Goal: Task Accomplishment & Management: Complete application form

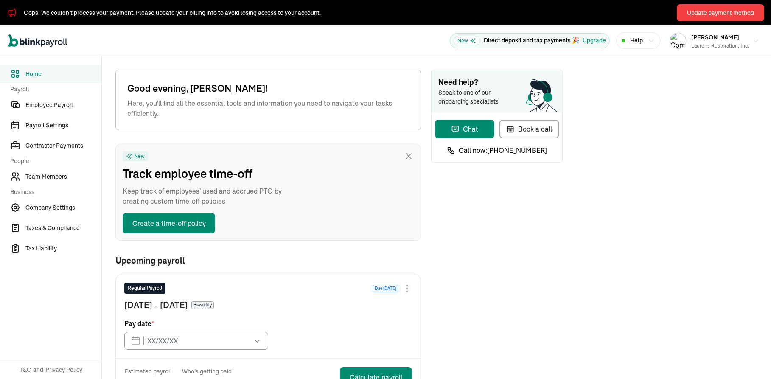
type input "[DATE]"
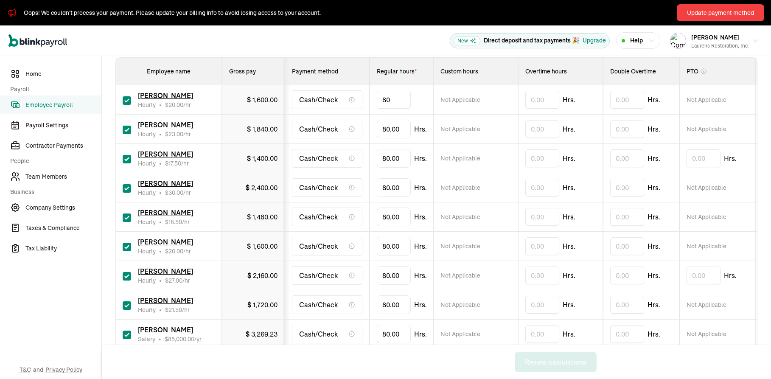
drag, startPoint x: 400, startPoint y: 99, endPoint x: 375, endPoint y: 98, distance: 24.6
type input "8"
type input "63.83"
type input "13.18"
type input "8"
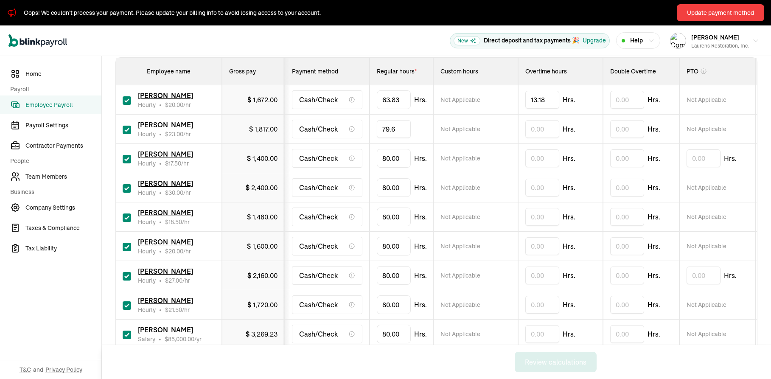
type input "79.63"
type input "13.93"
drag, startPoint x: 399, startPoint y: 160, endPoint x: 364, endPoint y: 165, distance: 35.2
click at [377, 165] on input "80" at bounding box center [394, 158] width 34 height 18
type input "79.60"
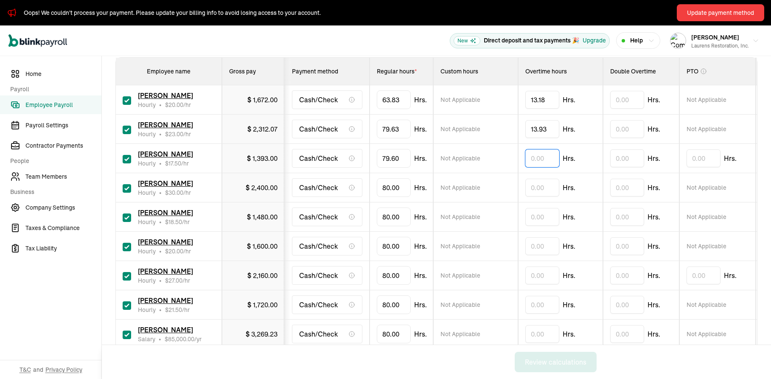
type input "."
type input "9"
type input "0.98"
click at [541, 188] on input "text" at bounding box center [542, 188] width 34 height 18
type input "2.50"
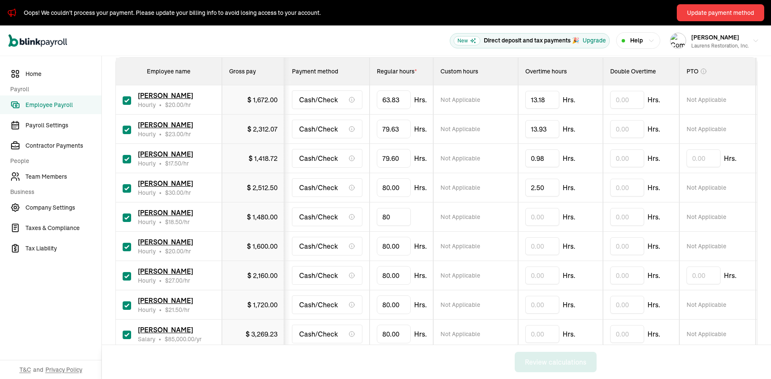
click at [402, 216] on input "80" at bounding box center [394, 217] width 34 height 18
type input "8"
type input "77.65"
type input "1.58"
drag, startPoint x: 401, startPoint y: 250, endPoint x: 366, endPoint y: 256, distance: 35.8
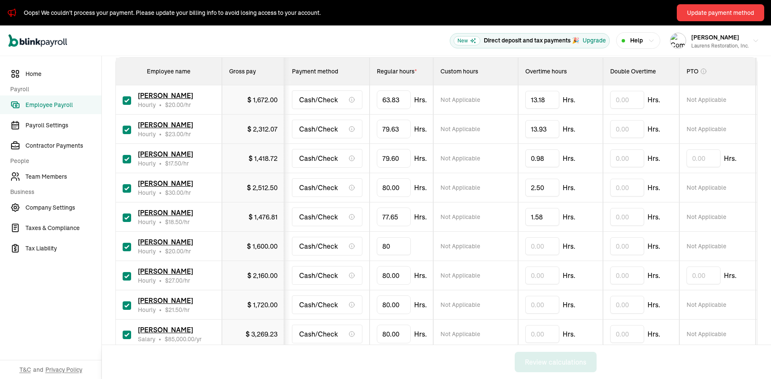
click at [377, 255] on input "80" at bounding box center [394, 246] width 34 height 18
type input "74.17"
click at [539, 247] on input "text" at bounding box center [542, 246] width 34 height 18
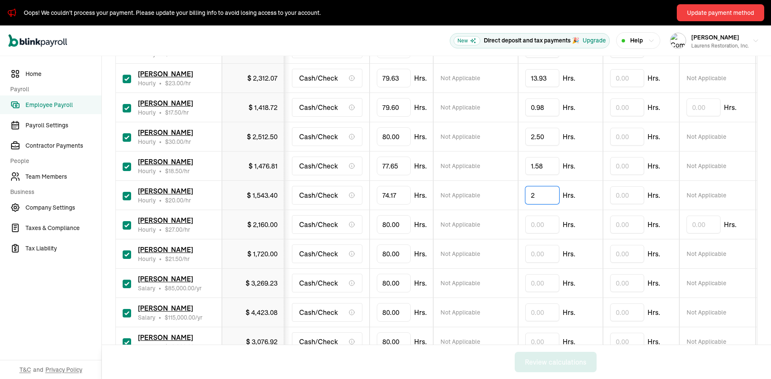
type input "2"
drag, startPoint x: 400, startPoint y: 227, endPoint x: 370, endPoint y: 228, distance: 30.6
click at [377, 228] on input "80" at bounding box center [394, 225] width 34 height 18
type input "52.73"
drag, startPoint x: 400, startPoint y: 256, endPoint x: 364, endPoint y: 261, distance: 36.8
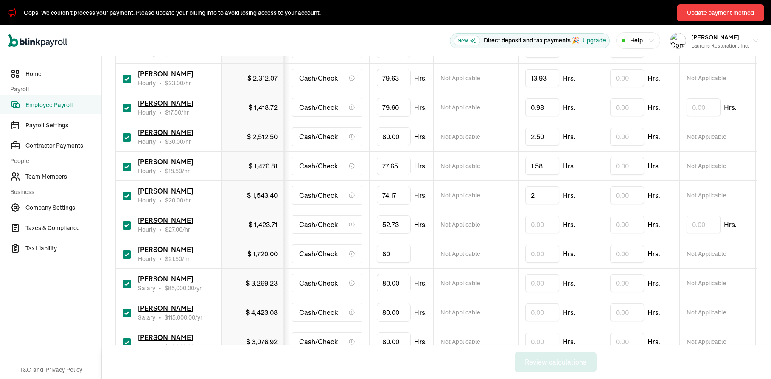
click at [377, 261] on input "80" at bounding box center [394, 254] width 34 height 18
type input "66.58"
type input "."
type input "0.28"
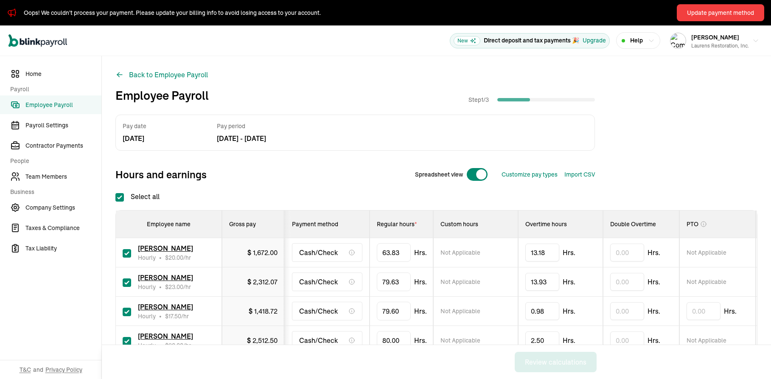
click at [477, 174] on span at bounding box center [481, 174] width 10 height 10
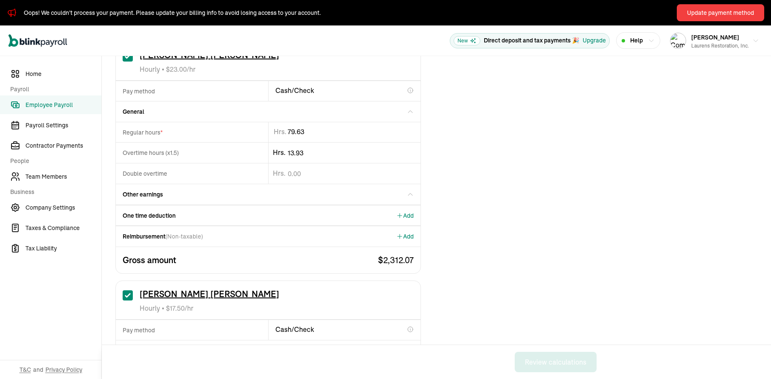
click at [158, 197] on span "Other earnings" at bounding box center [143, 194] width 40 height 8
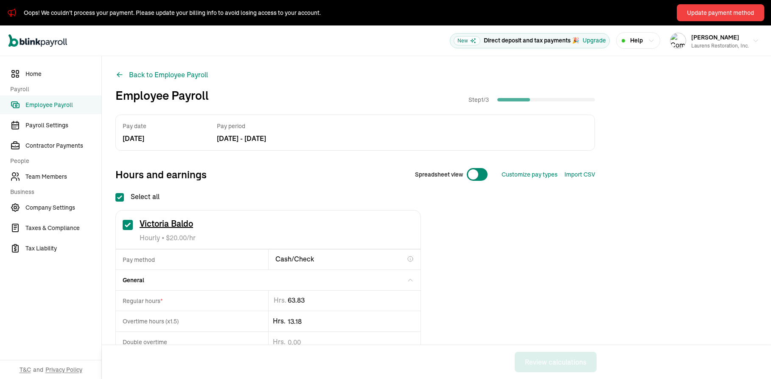
click at [474, 177] on span at bounding box center [473, 174] width 10 height 10
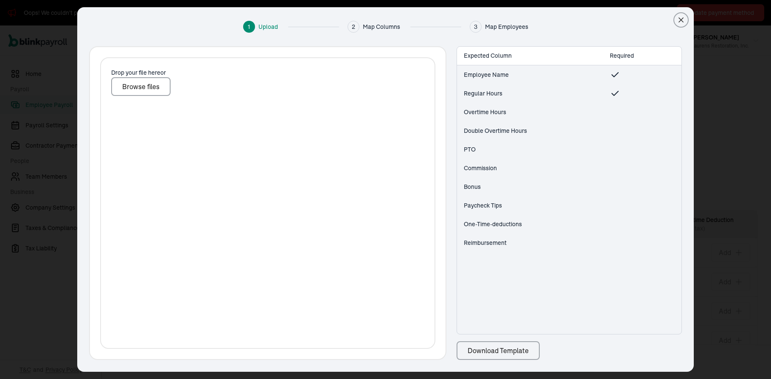
click at [576, 178] on div "Import CSV" at bounding box center [579, 174] width 31 height 9
click at [615, 120] on div at bounding box center [642, 112] width 79 height 19
click at [616, 107] on div at bounding box center [642, 112] width 79 height 19
click at [598, 110] on div "Overtime Hours" at bounding box center [530, 112] width 146 height 19
click at [607, 113] on div at bounding box center [642, 112] width 79 height 19
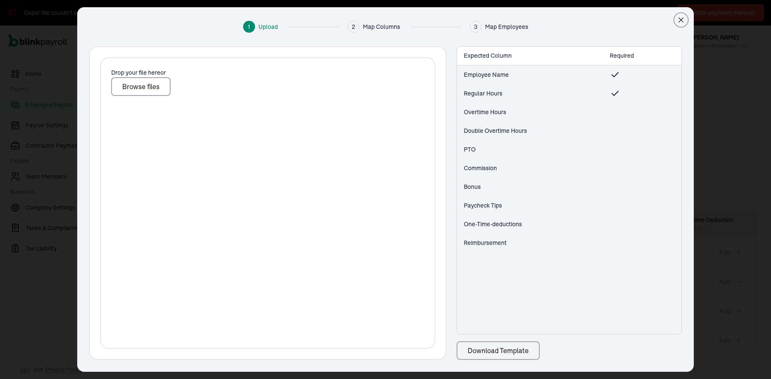
click at [488, 115] on div "Overtime Hours" at bounding box center [485, 112] width 42 height 9
click at [675, 26] on div "1 Upload 2 Map Columns 3 Map Employees" at bounding box center [386, 27] width 610 height 12
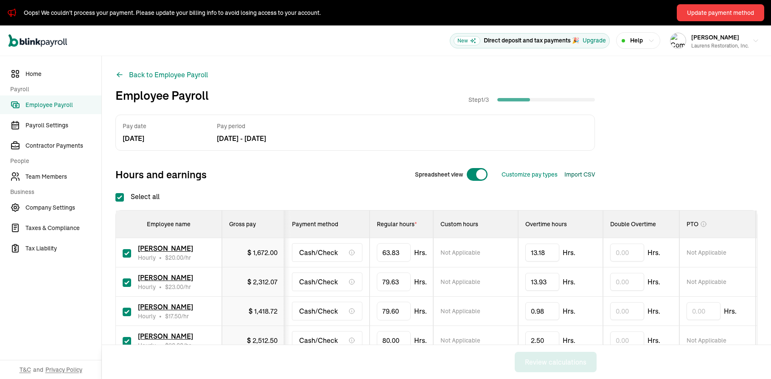
click at [478, 178] on div at bounding box center [477, 175] width 22 height 14
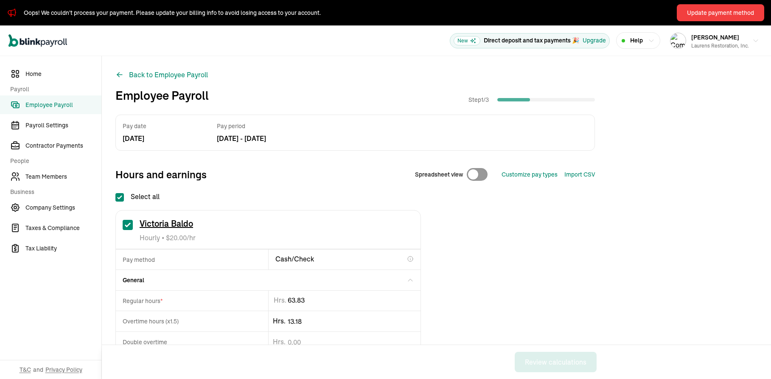
checkbox input "false"
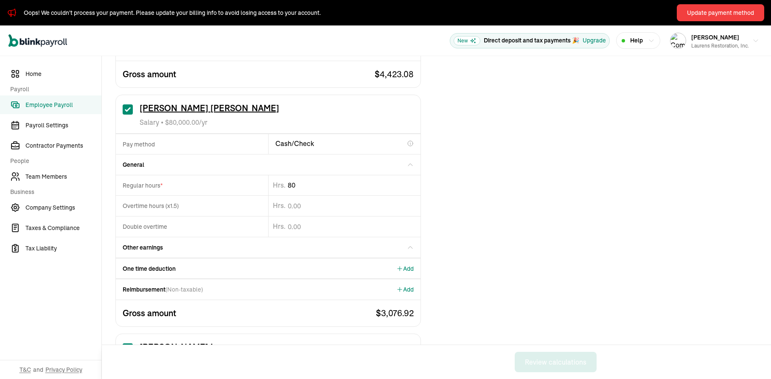
type input "8"
type input "20"
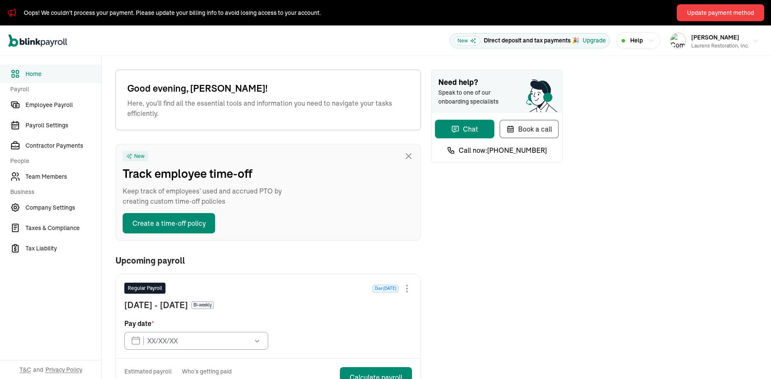
type input "[DATE]"
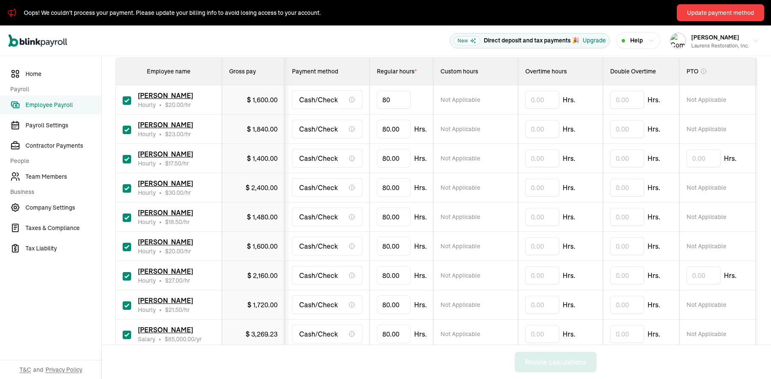
drag, startPoint x: 400, startPoint y: 99, endPoint x: 375, endPoint y: 98, distance: 24.6
type input "8"
type input "63.83"
type input "13.18"
type input "8"
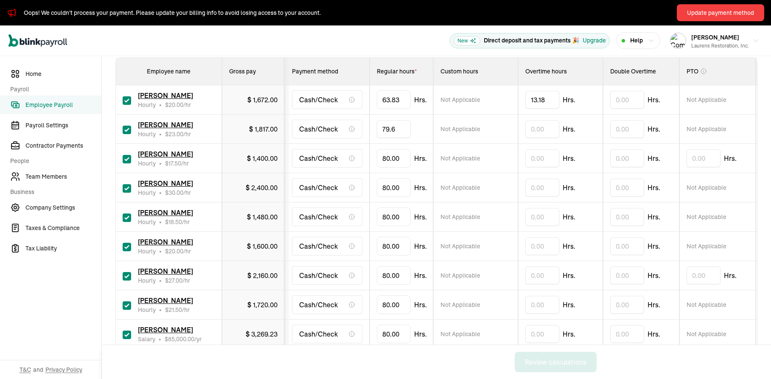
type input "79.63"
type input "13.93"
drag, startPoint x: 399, startPoint y: 160, endPoint x: 364, endPoint y: 165, distance: 35.2
click at [377, 165] on input "80" at bounding box center [394, 158] width 34 height 18
type input "79.60"
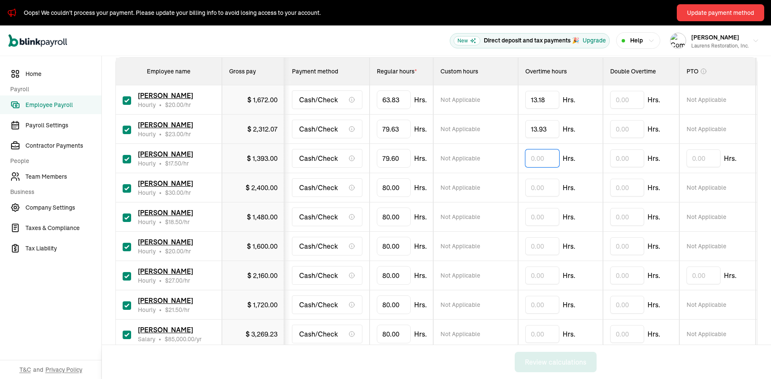
type input "."
type input "9"
type input "0.98"
click at [541, 188] on input "text" at bounding box center [542, 188] width 34 height 18
type input "2.50"
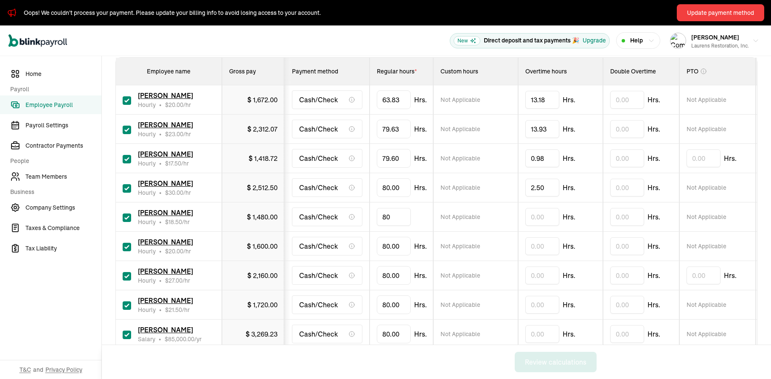
click at [402, 216] on input "80" at bounding box center [394, 217] width 34 height 18
type input "8"
type input "77.65"
type input "1.58"
drag, startPoint x: 401, startPoint y: 250, endPoint x: 366, endPoint y: 256, distance: 35.8
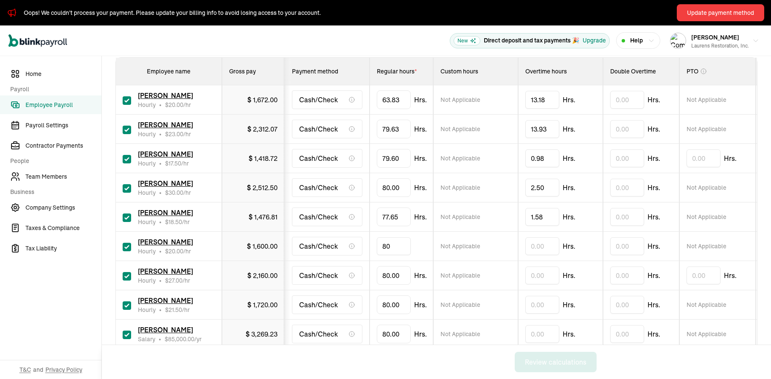
click at [377, 255] on input "80" at bounding box center [394, 246] width 34 height 18
type input "74.17"
click at [539, 247] on input "text" at bounding box center [542, 246] width 34 height 18
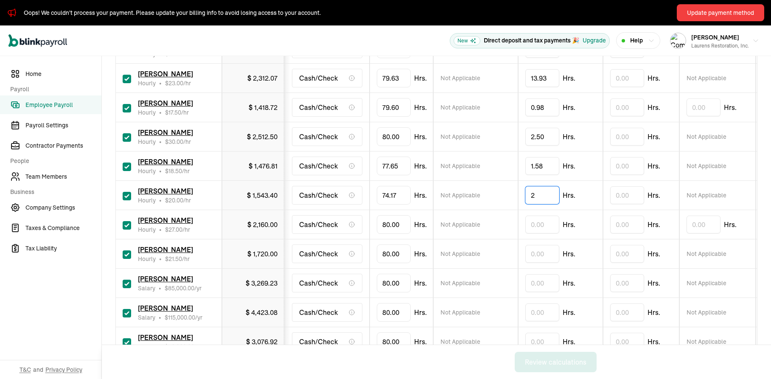
type input "2"
drag, startPoint x: 400, startPoint y: 227, endPoint x: 370, endPoint y: 228, distance: 30.6
click at [377, 228] on input "80" at bounding box center [394, 225] width 34 height 18
type input "52.73"
drag, startPoint x: 400, startPoint y: 256, endPoint x: 364, endPoint y: 261, distance: 36.8
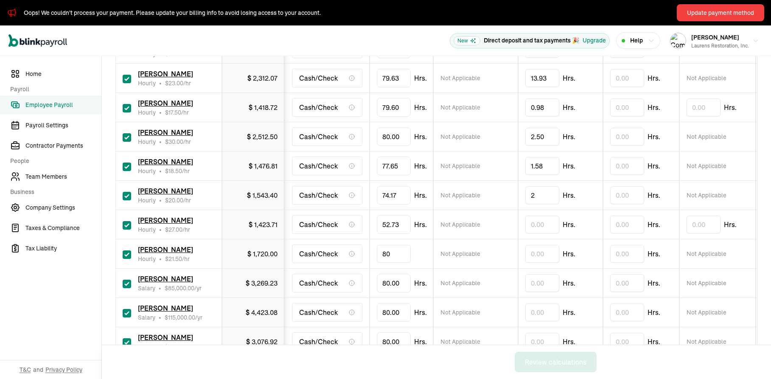
click at [377, 261] on input "80" at bounding box center [394, 254] width 34 height 18
type input "66.58"
type input "."
type input "0.28"
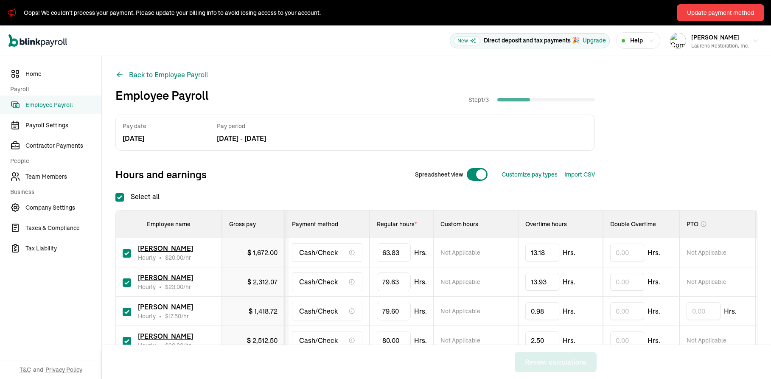
click at [477, 174] on span at bounding box center [481, 174] width 10 height 10
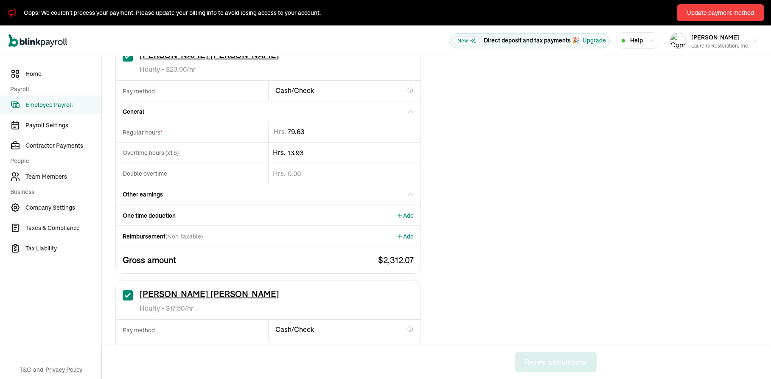
click at [158, 197] on span "Other earnings" at bounding box center [143, 194] width 40 height 8
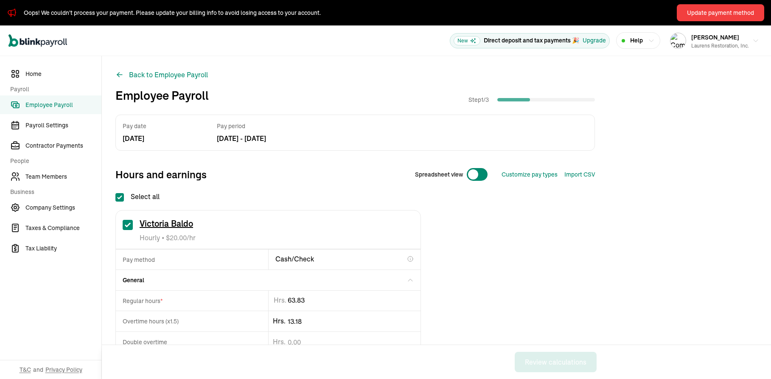
click at [474, 177] on span at bounding box center [473, 174] width 10 height 10
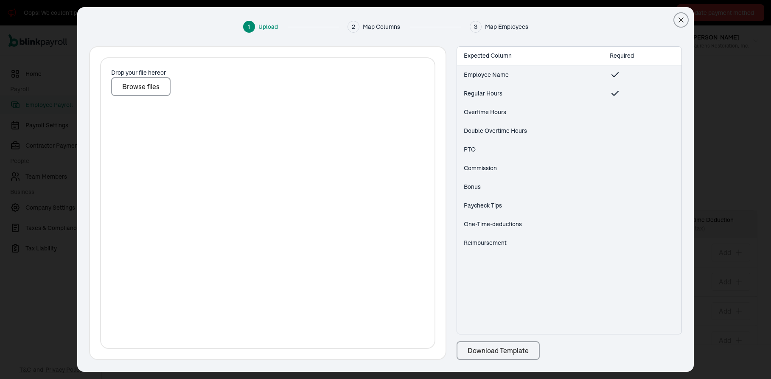
click at [576, 178] on div "Import CSV" at bounding box center [579, 174] width 31 height 9
click at [615, 120] on div at bounding box center [642, 112] width 79 height 19
click at [616, 107] on div at bounding box center [642, 112] width 79 height 19
click at [598, 110] on div "Overtime Hours" at bounding box center [530, 112] width 146 height 19
click at [607, 113] on div at bounding box center [642, 112] width 79 height 19
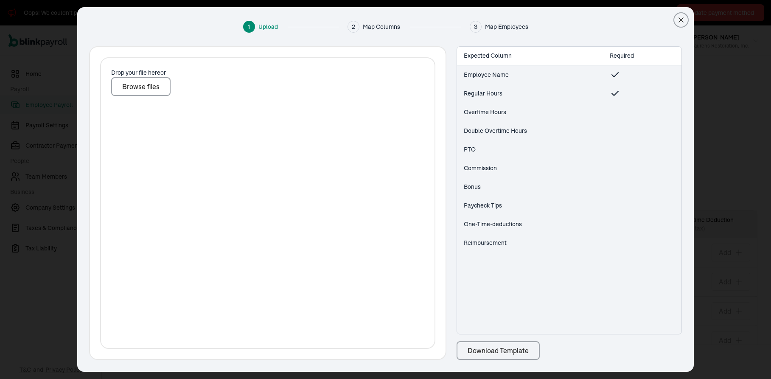
click at [488, 115] on div "Overtime Hours" at bounding box center [485, 112] width 42 height 9
click at [675, 26] on div "1 Upload 2 Map Columns 3 Map Employees" at bounding box center [386, 27] width 610 height 12
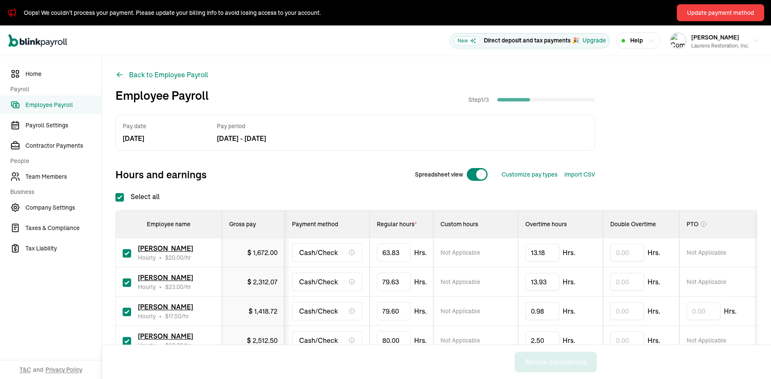
click at [478, 178] on div at bounding box center [477, 175] width 22 height 14
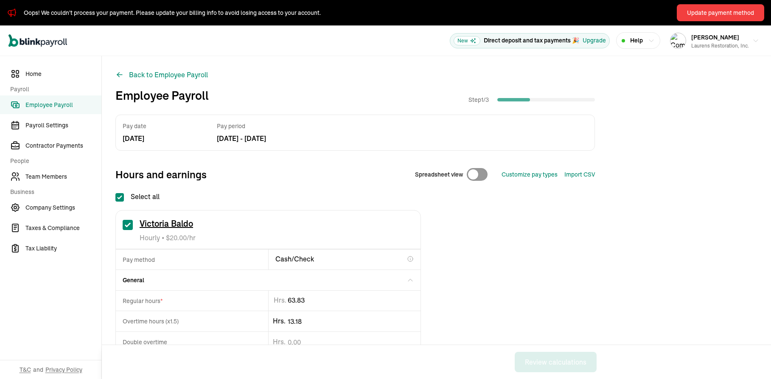
checkbox input "false"
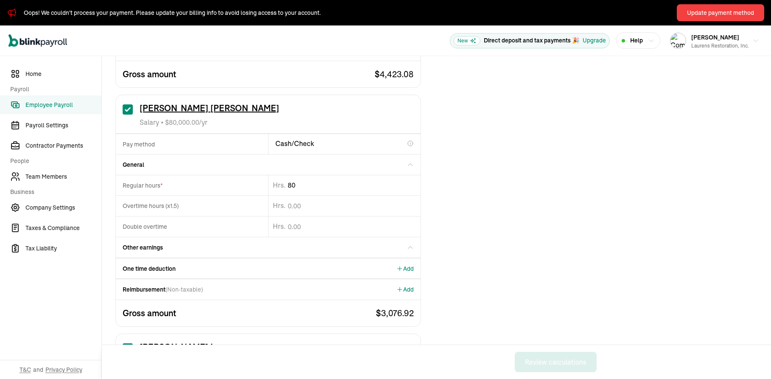
type input "8"
type input "20"
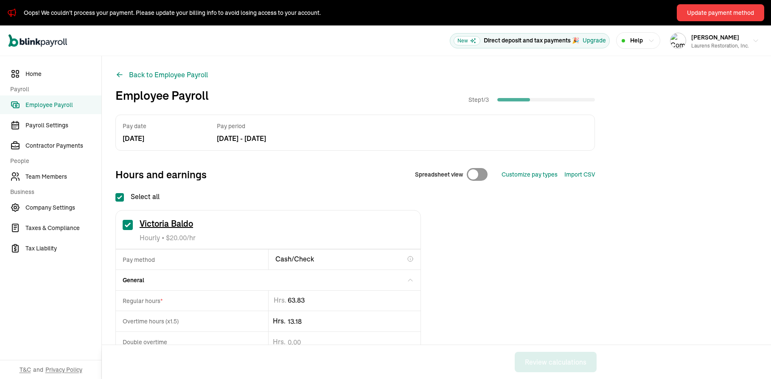
scroll to position [2546, 0]
